Goal: Task Accomplishment & Management: Manage account settings

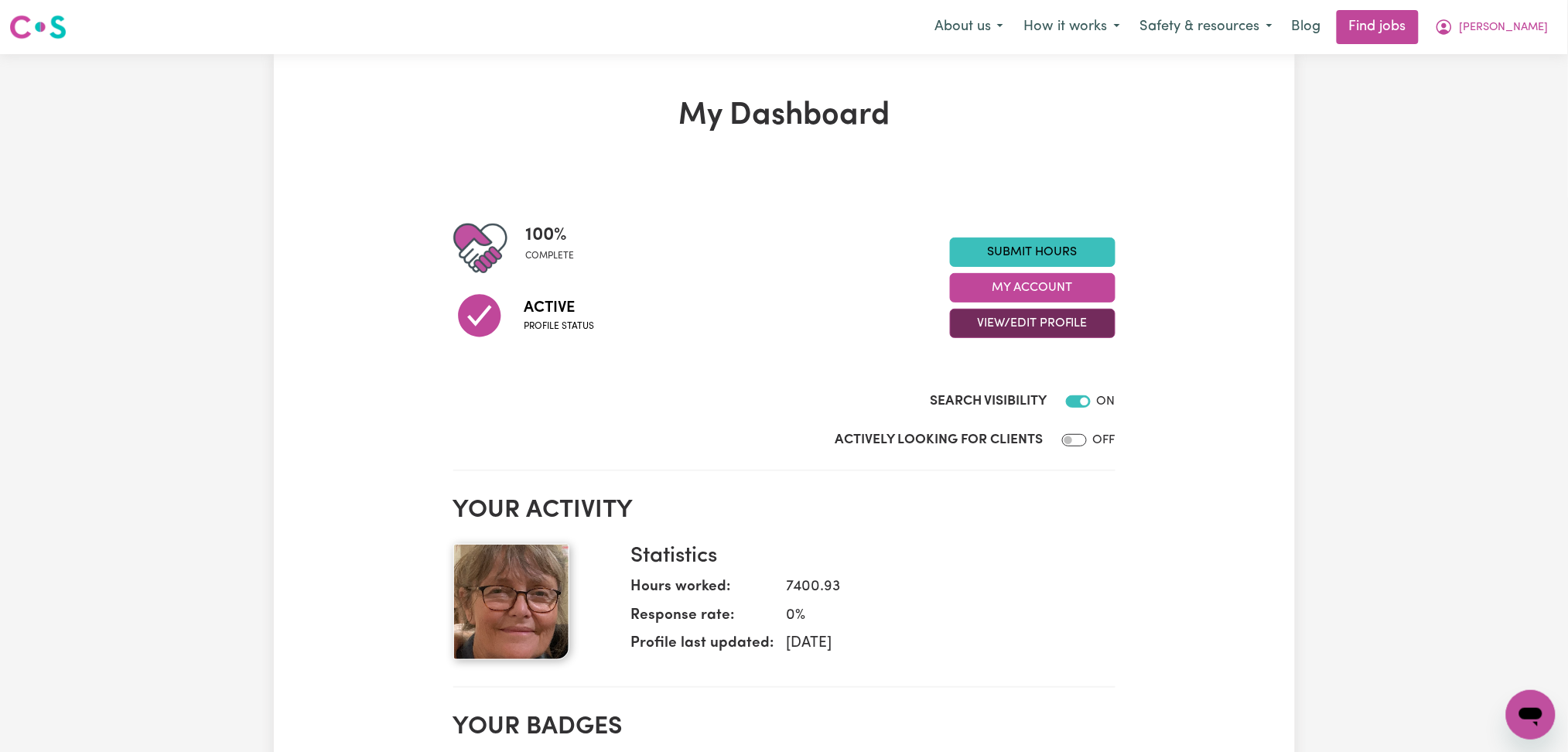
click at [996, 322] on button "View/Edit Profile" at bounding box center [1032, 323] width 165 height 29
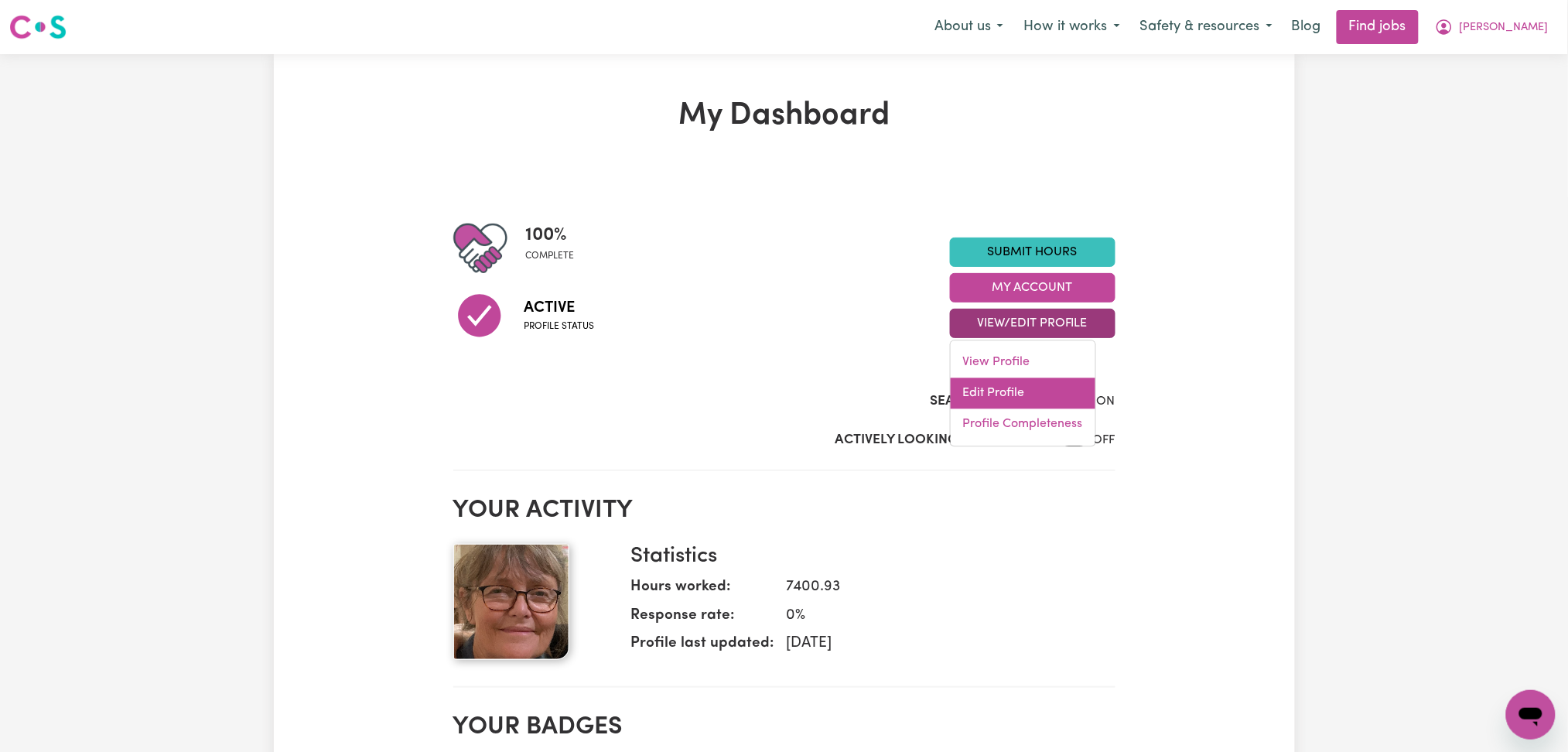
click at [1000, 393] on link "Edit Profile" at bounding box center [1022, 393] width 144 height 31
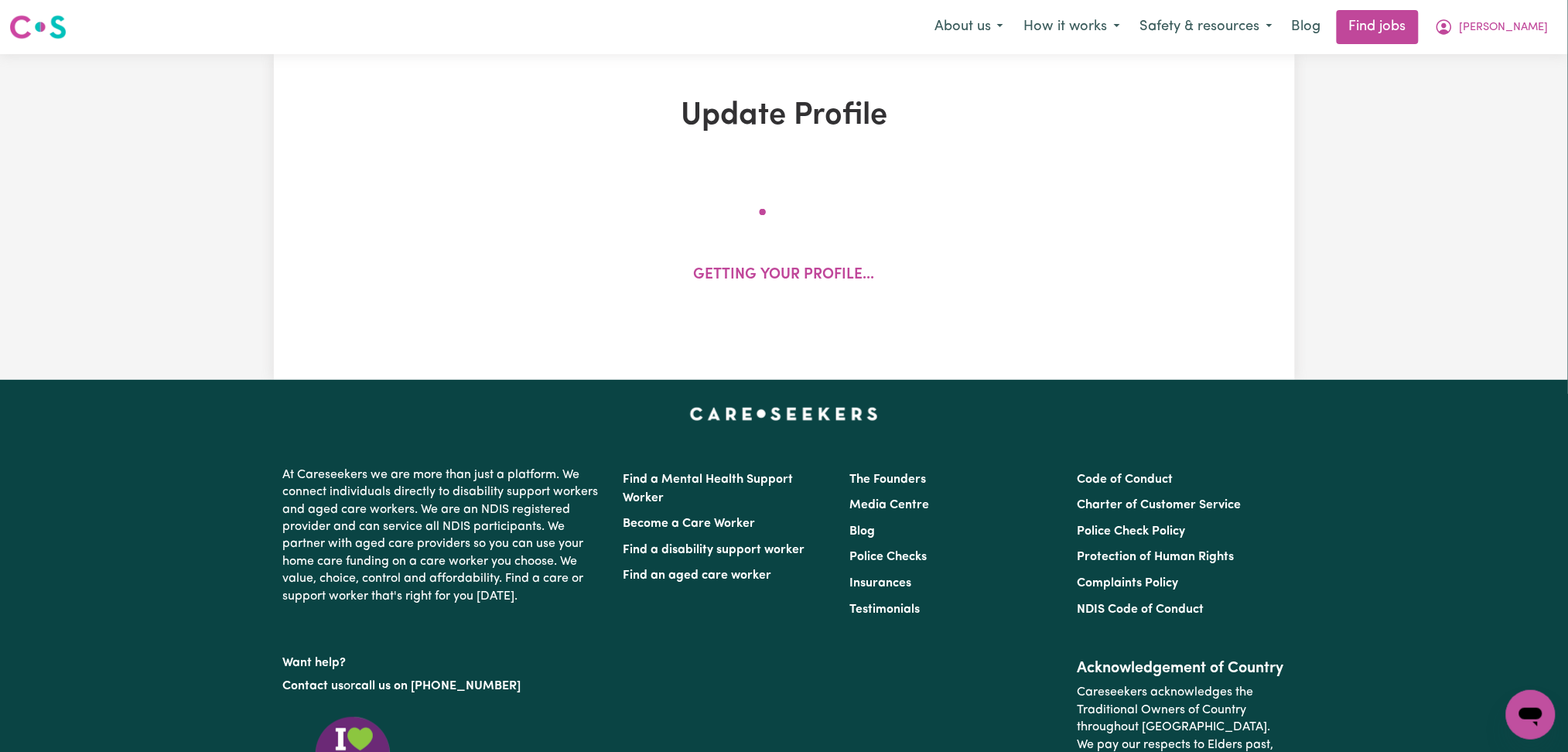
select select "[DEMOGRAPHIC_DATA]"
select select "[DEMOGRAPHIC_DATA] Citizen"
select select "Studying a healthcare related degree or qualification"
select select "35"
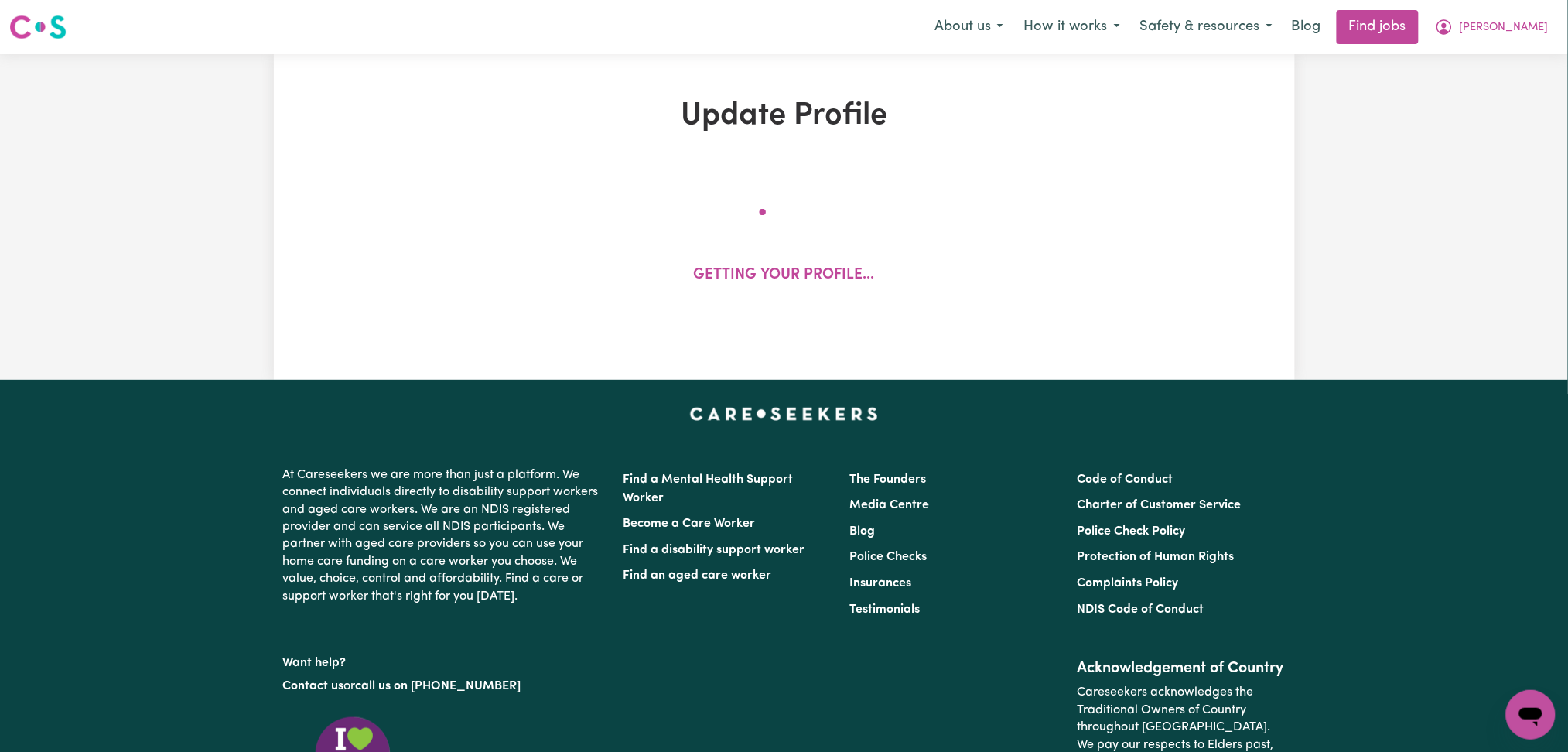
select select "45"
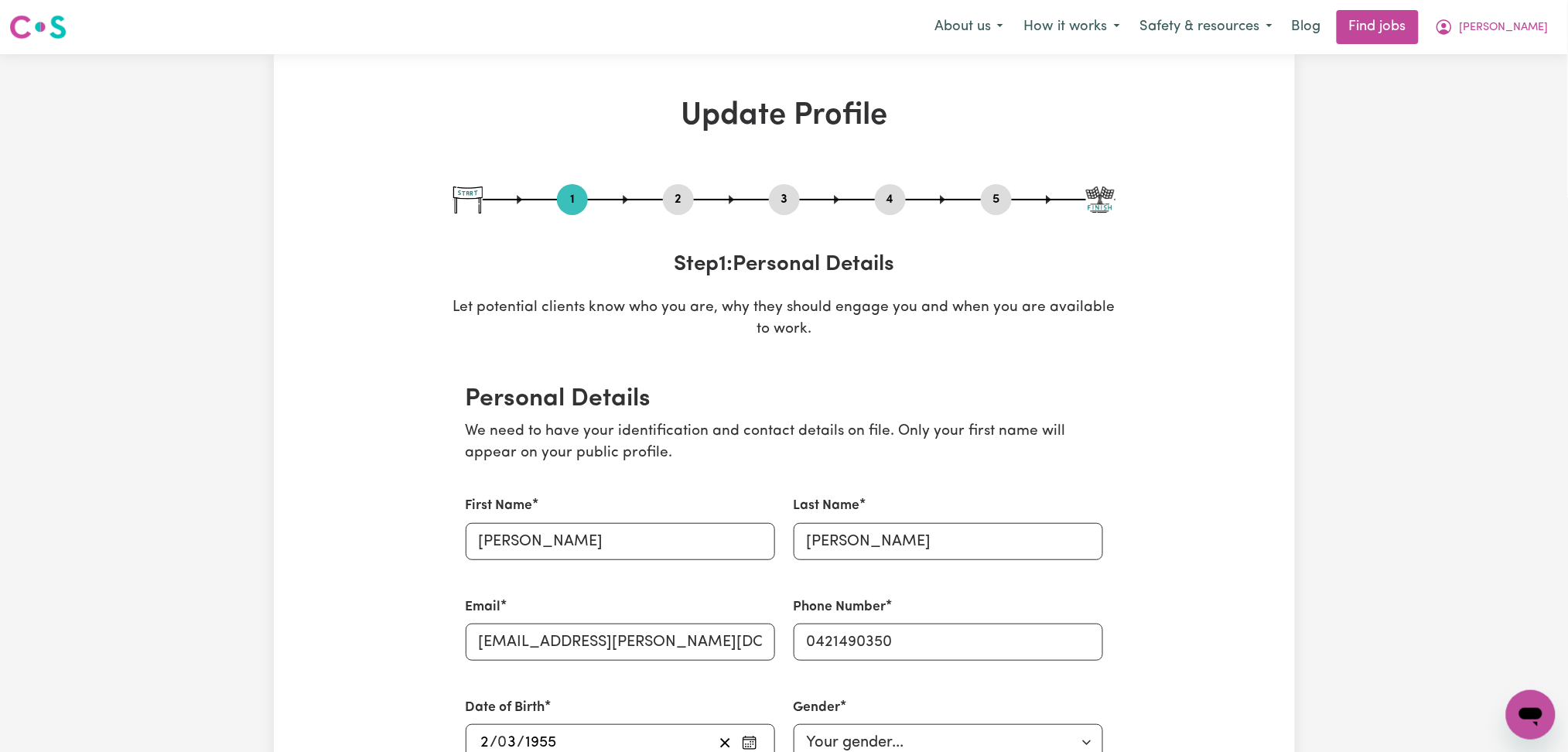
click at [671, 203] on button "2" at bounding box center [678, 199] width 31 height 20
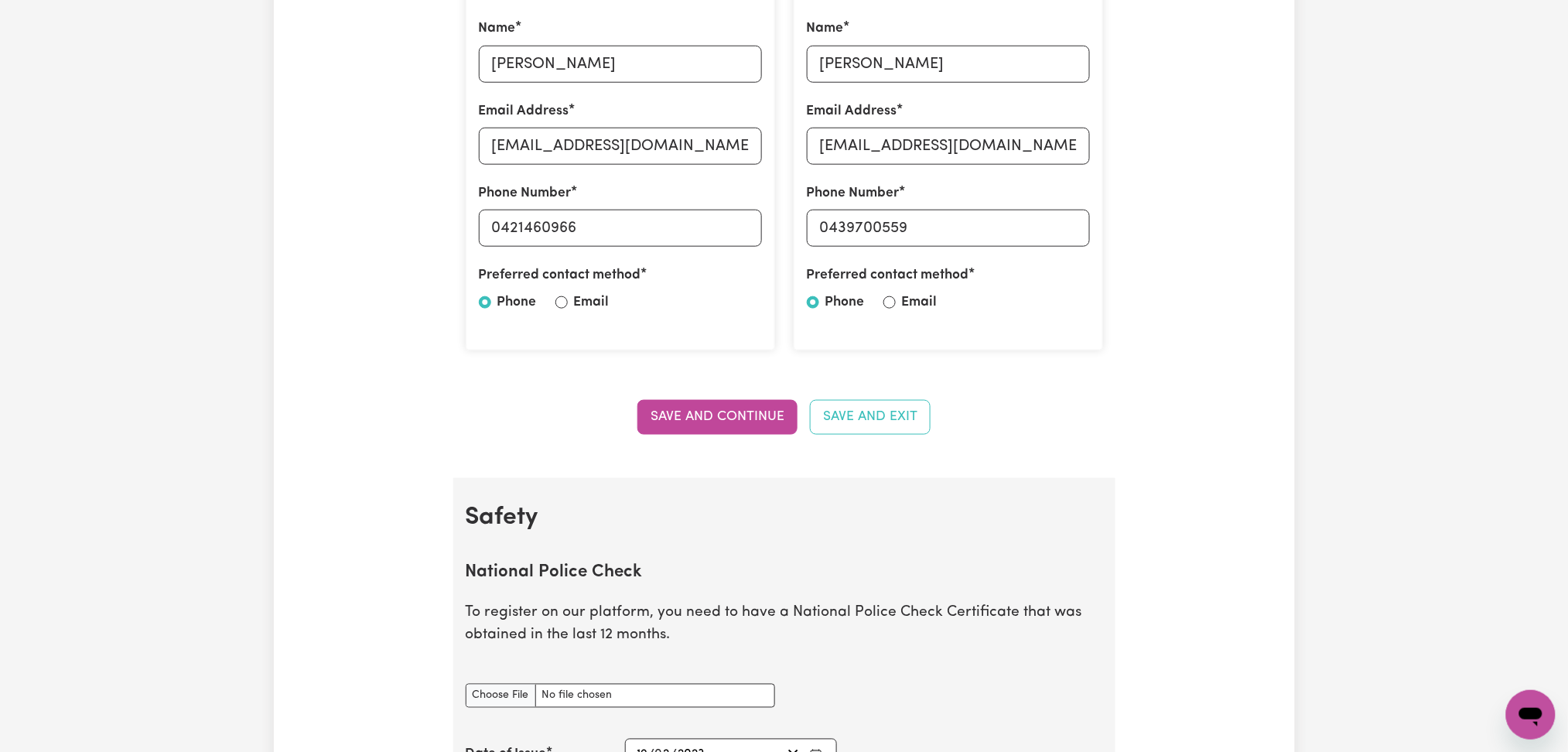
scroll to position [928, 0]
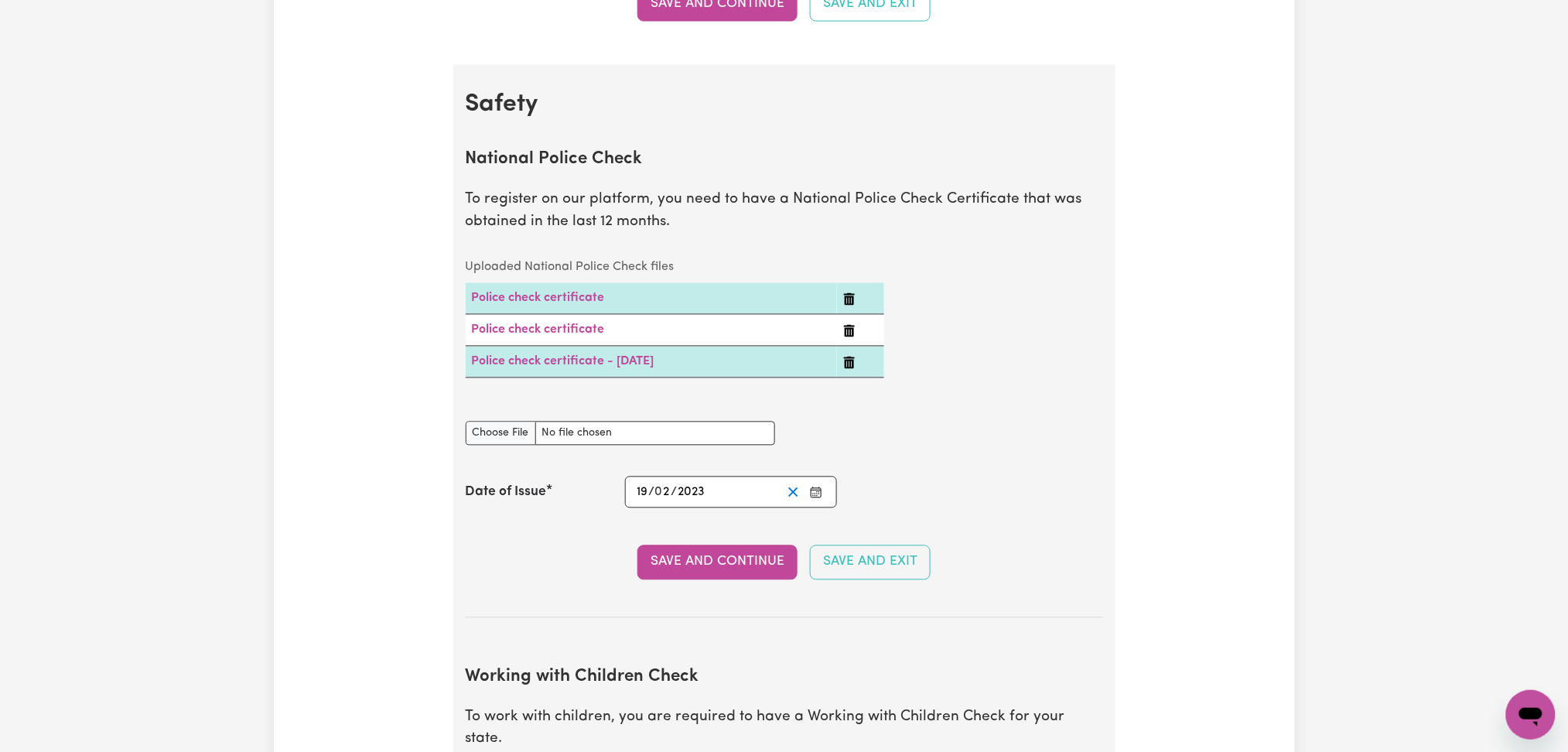
click at [784, 496] on button "Clear date" at bounding box center [793, 492] width 24 height 21
click at [505, 441] on input "National Police Check document" at bounding box center [621, 434] width 310 height 24
type input "C:\fakepath\[PERSON_NAME] PC 12082025.pdf"
click at [810, 490] on icon "Enter the Date of Issue of your National Police Check" at bounding box center [815, 492] width 12 height 12
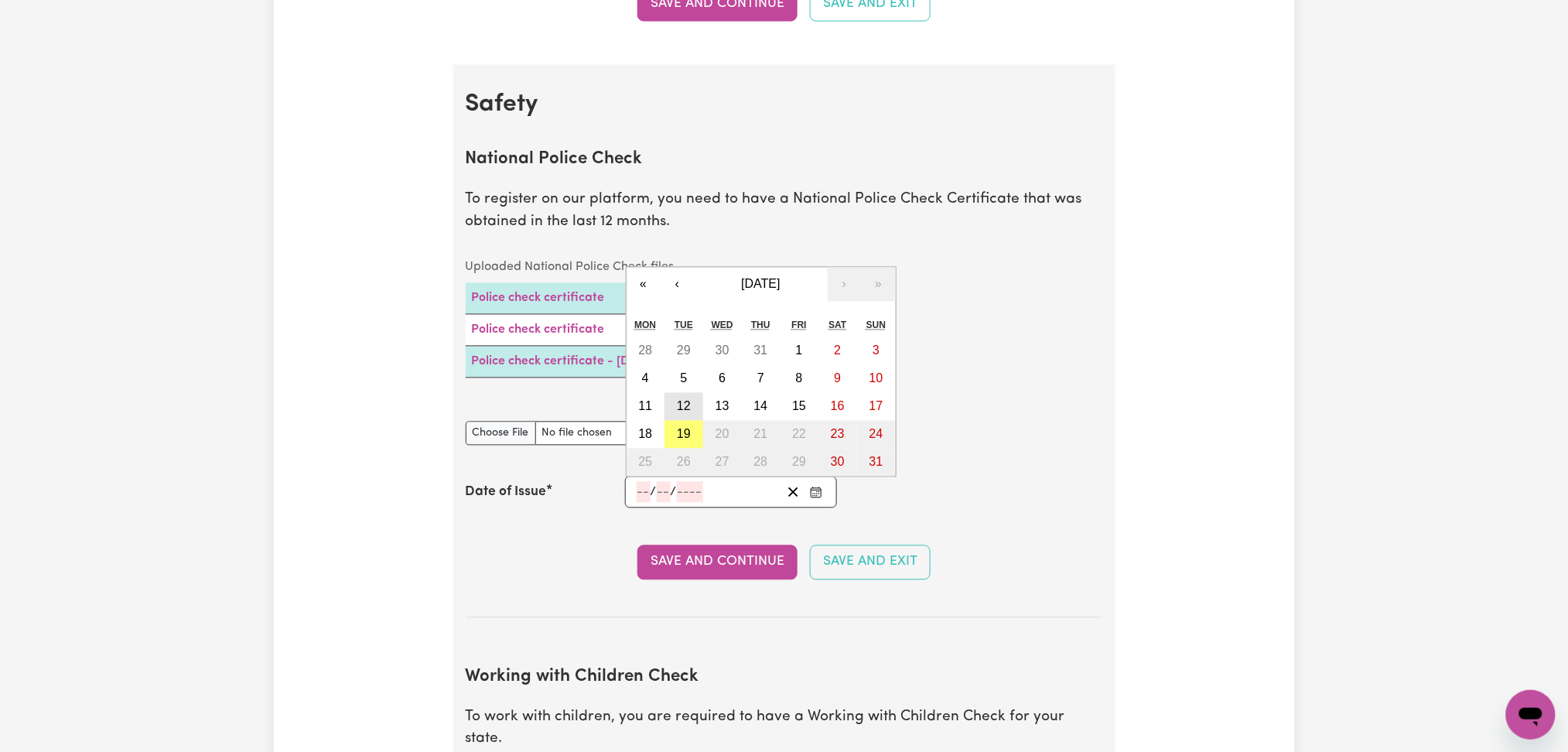
click at [681, 411] on abbr "12" at bounding box center [683, 406] width 14 height 13
type input "[DATE]"
type input "12"
type input "8"
type input "2025"
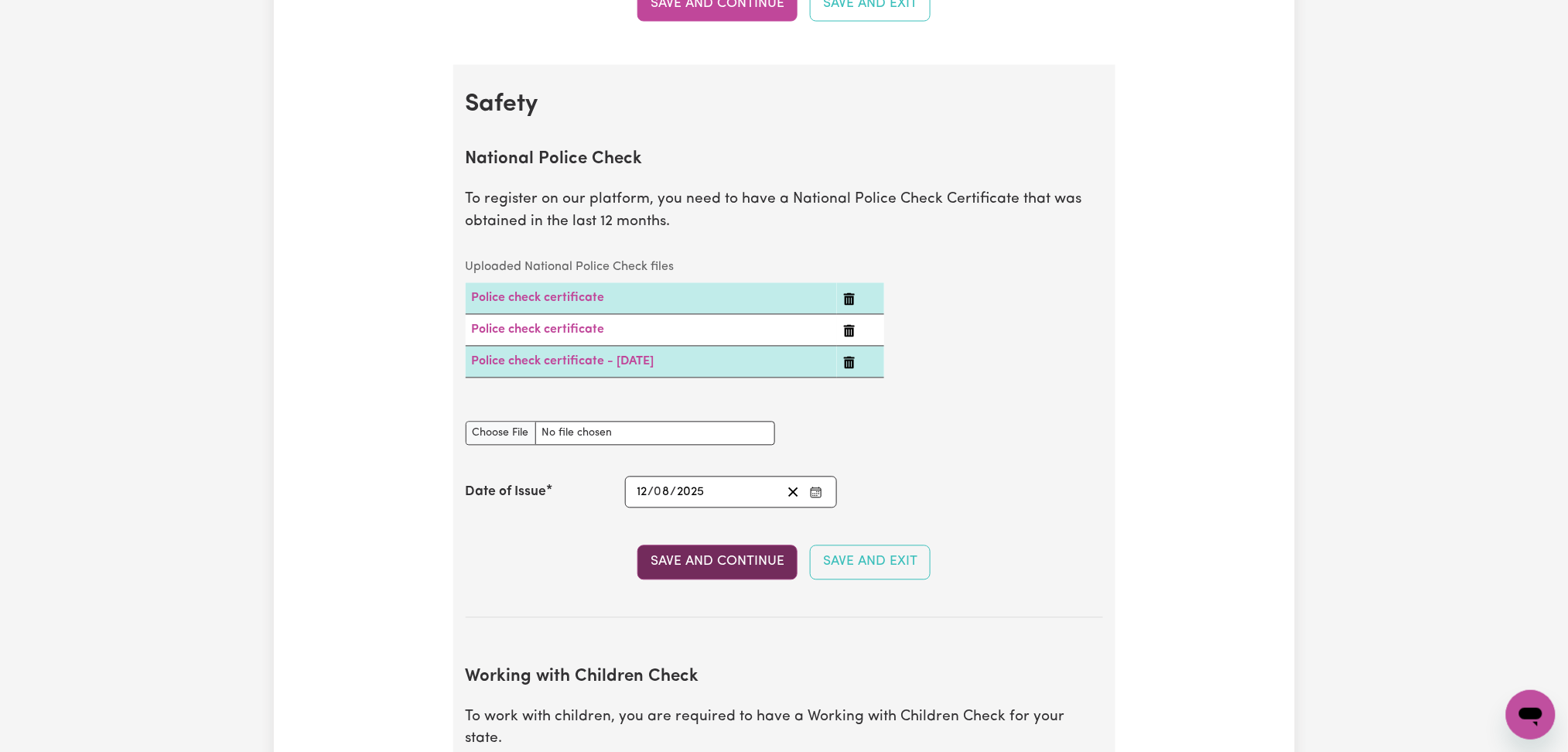
click at [694, 564] on button "Save and Continue" at bounding box center [717, 562] width 160 height 34
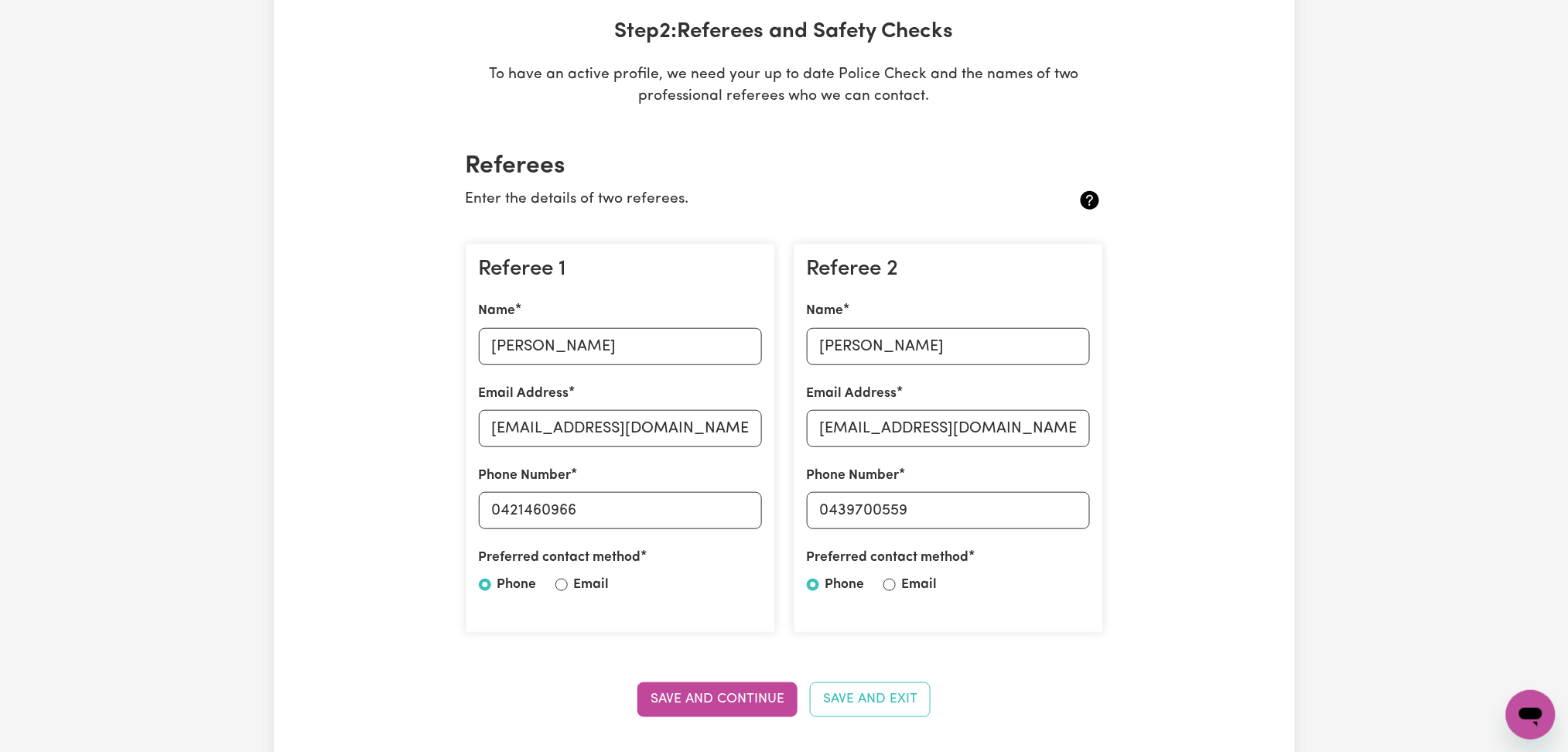
scroll to position [0, 0]
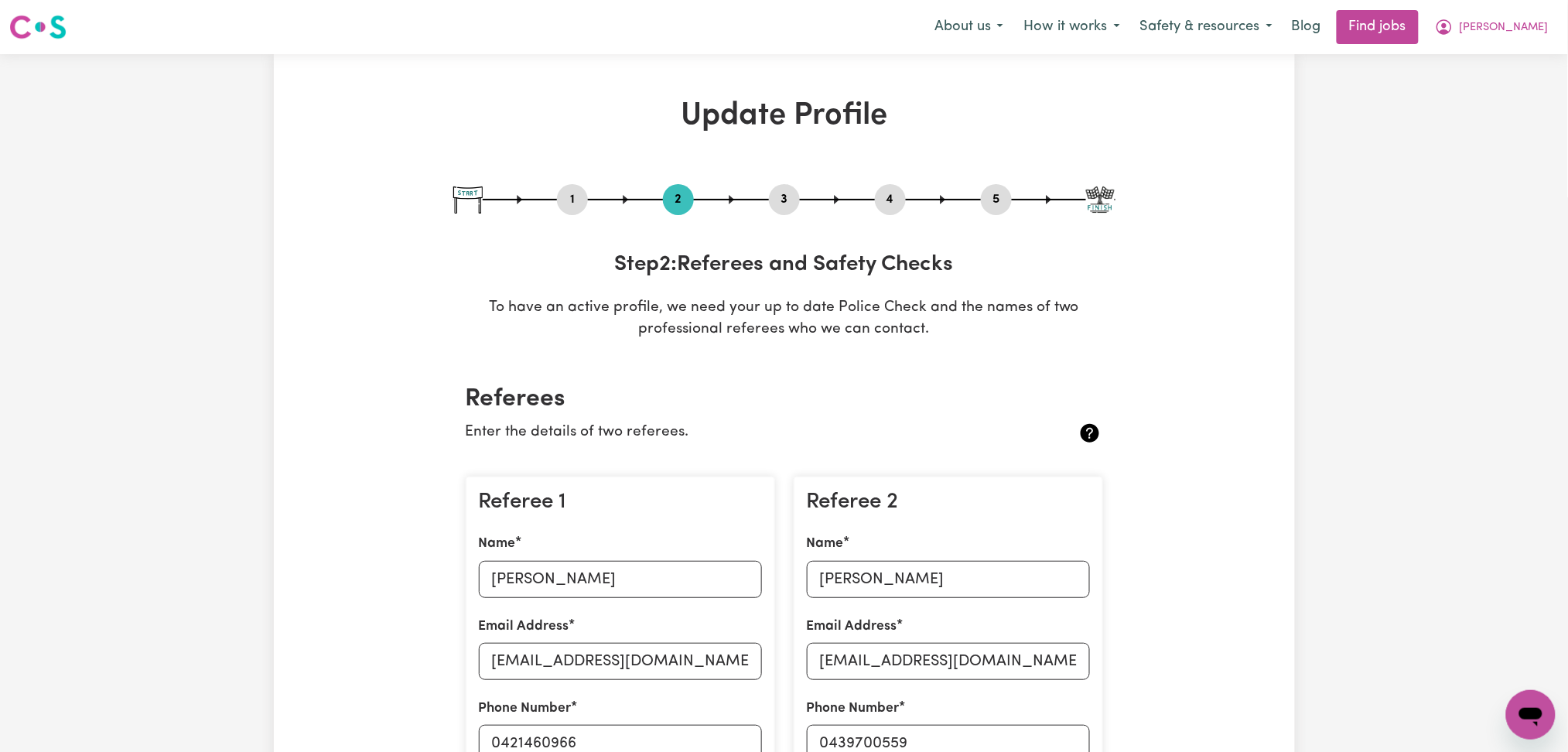
click at [1492, 51] on nav "Menu About us How it works Safety & resources Blog Find jobs [PERSON_NAME]" at bounding box center [784, 27] width 1568 height 54
click at [1454, 32] on icon "My Account" at bounding box center [1444, 27] width 19 height 19
click at [1479, 116] on link "Logout" at bounding box center [1497, 118] width 123 height 29
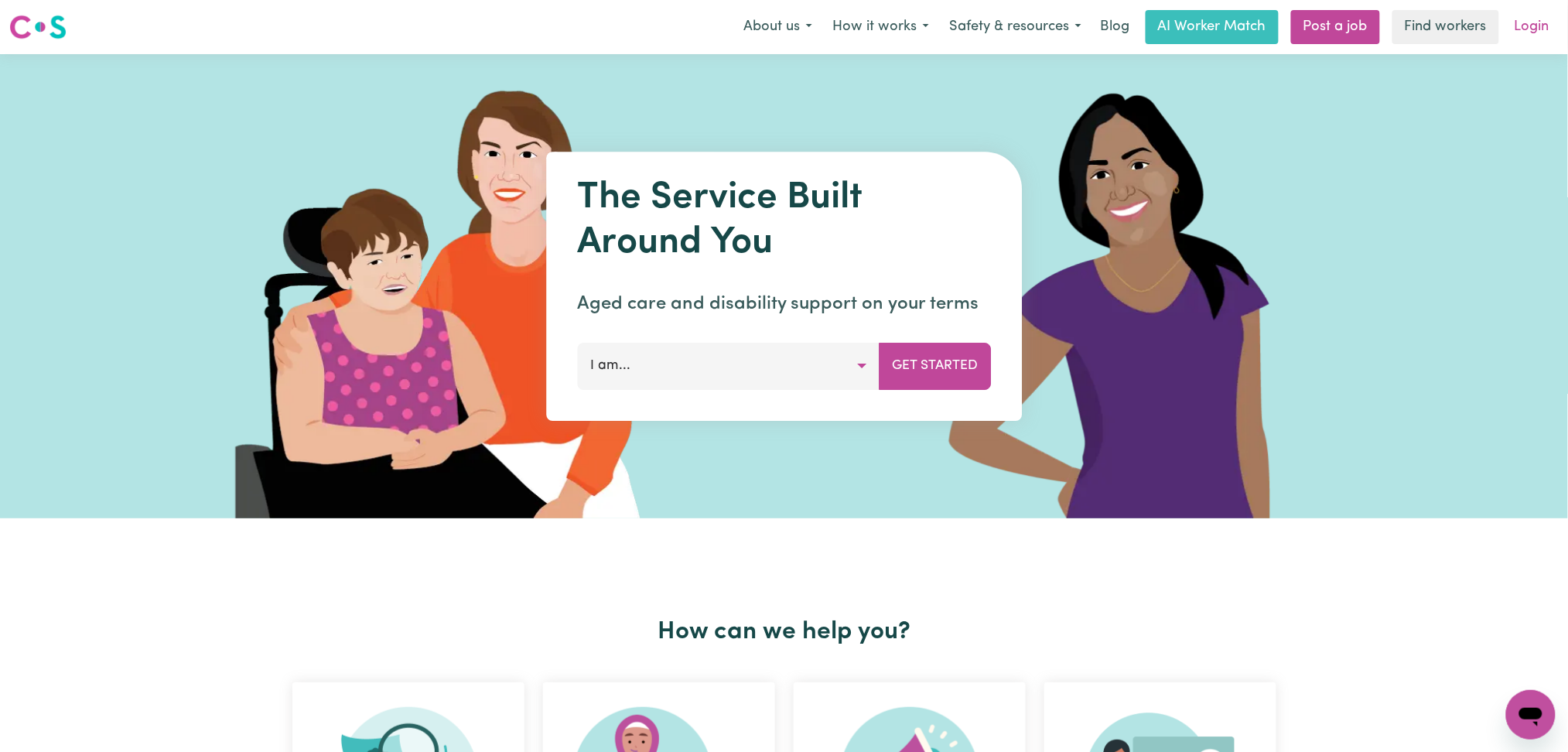
click at [1517, 24] on link "Login" at bounding box center [1532, 27] width 53 height 34
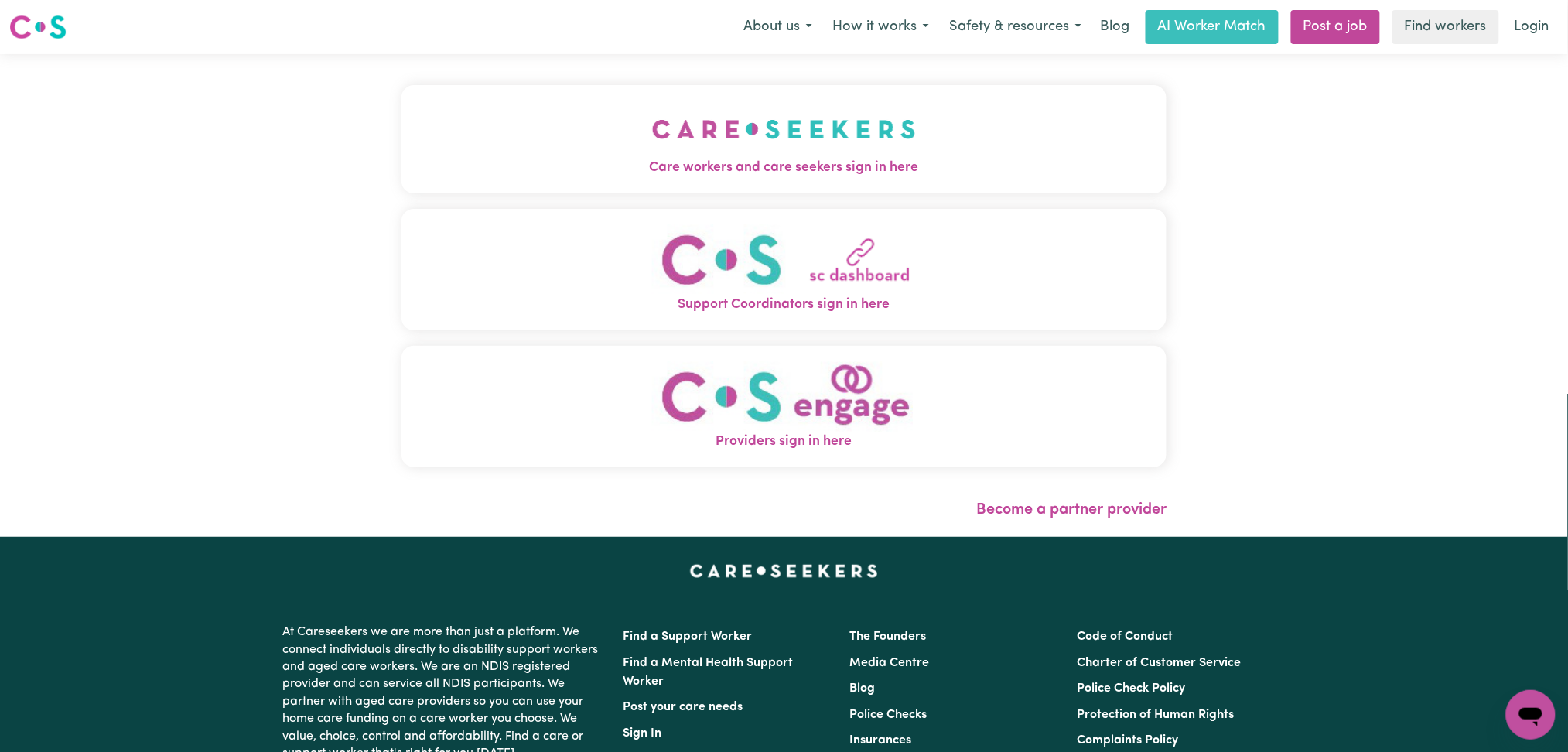
click at [490, 93] on button "Care workers and care seekers sign in here" at bounding box center [784, 139] width 766 height 108
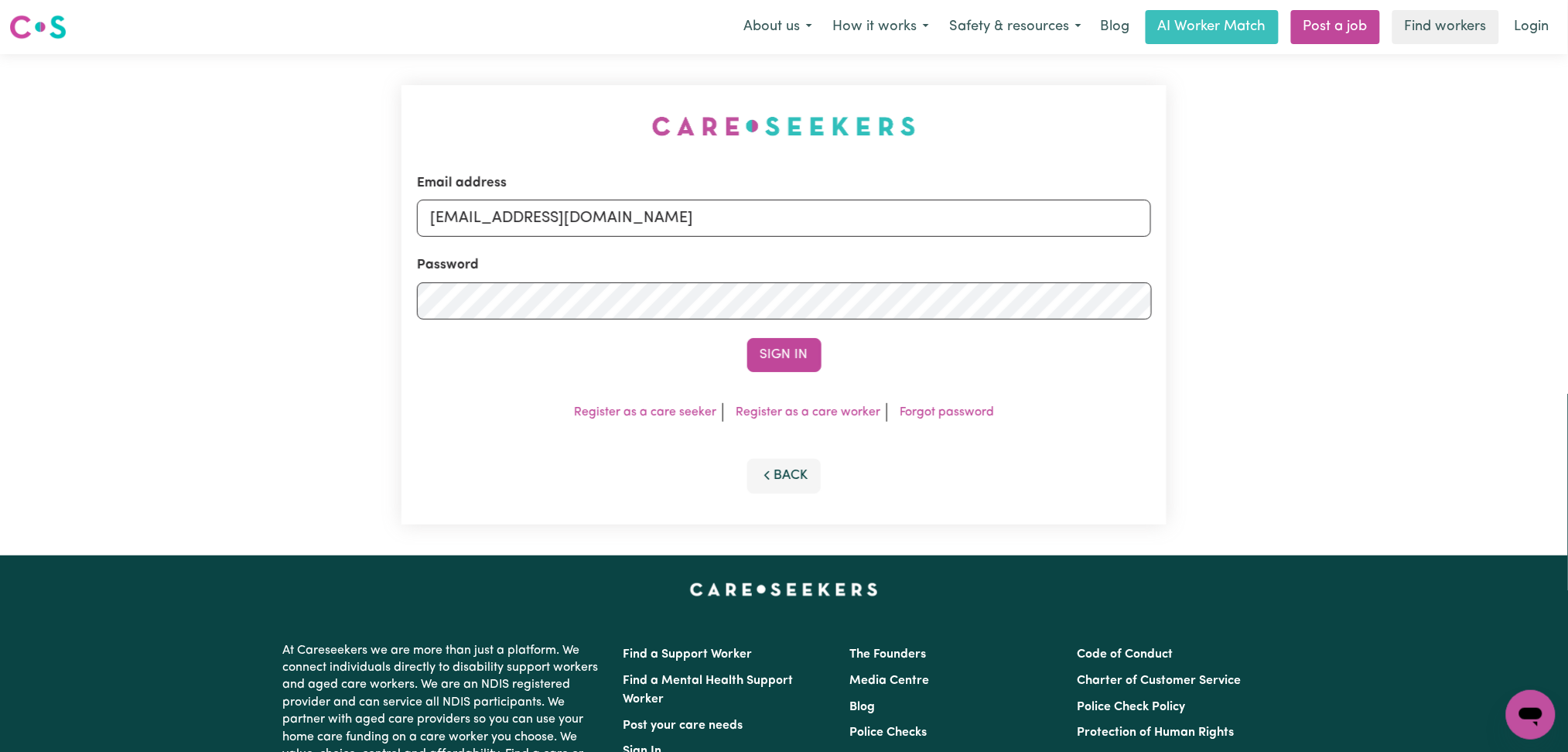
click at [574, 177] on div "Email address [EMAIL_ADDRESS][DOMAIN_NAME]" at bounding box center [784, 205] width 734 height 64
click at [580, 227] on input "[EMAIL_ADDRESS][DOMAIN_NAME]" at bounding box center [784, 218] width 734 height 37
drag, startPoint x: 511, startPoint y: 210, endPoint x: 994, endPoint y: 231, distance: 483.5
click at [994, 231] on input "Superuser~[EMAIL_ADDRESS][DOMAIN_NAME]" at bounding box center [784, 218] width 734 height 37
type input "Superuser~[PERSON_NAME][EMAIL_ADDRESS][DOMAIN_NAME]"
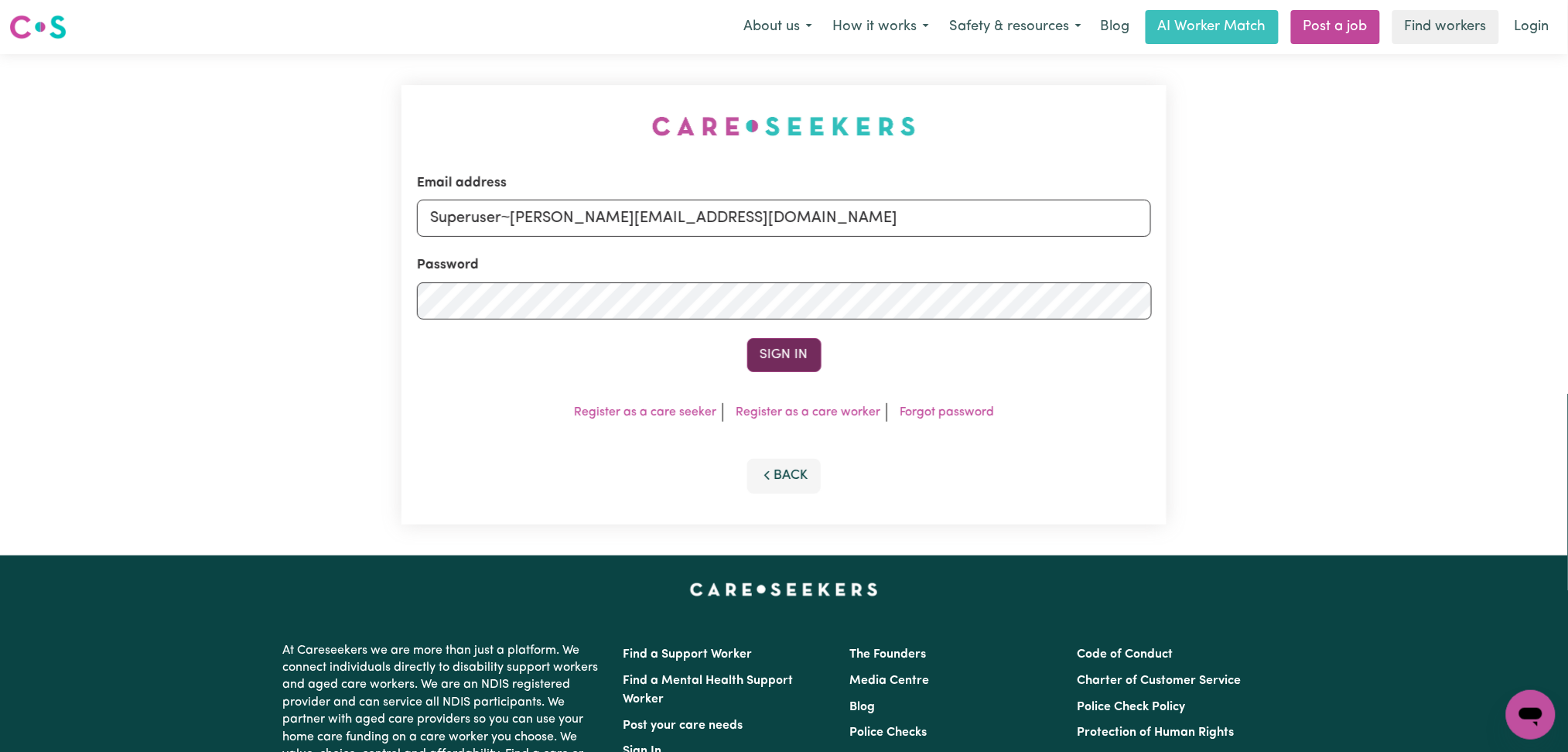
click at [798, 354] on button "Sign In" at bounding box center [784, 355] width 74 height 34
